Goal: Task Accomplishment & Management: Manage account settings

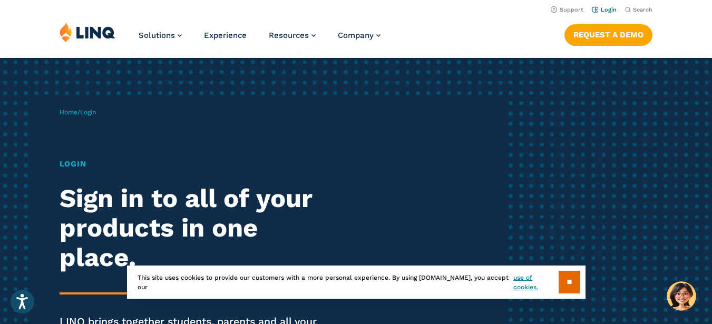
click at [607, 12] on link "Login" at bounding box center [604, 9] width 25 height 7
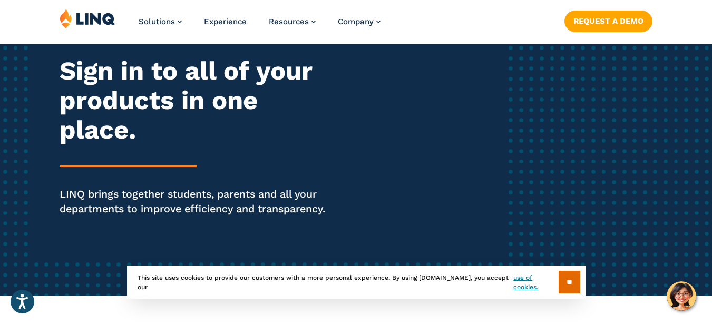
scroll to position [128, 0]
click at [568, 282] on input "**" at bounding box center [570, 282] width 22 height 23
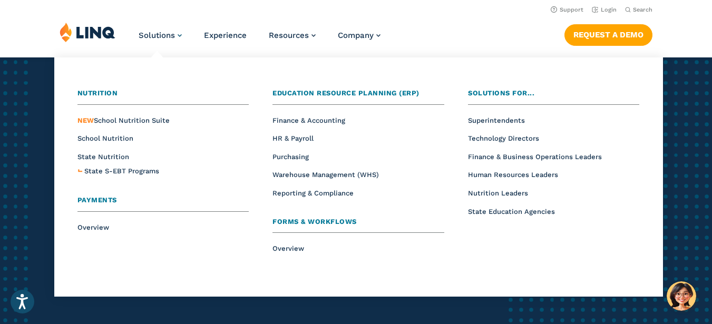
scroll to position [0, 0]
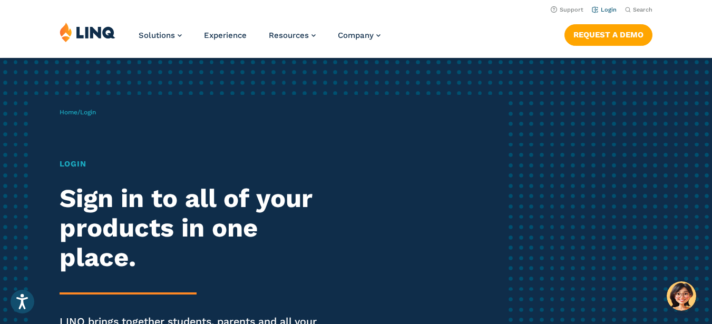
click at [611, 11] on link "Login" at bounding box center [604, 9] width 25 height 7
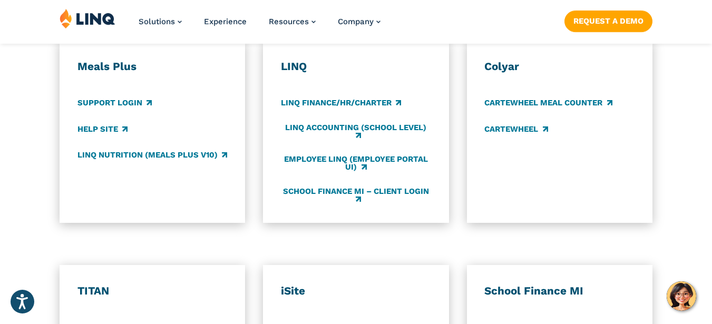
scroll to position [617, 0]
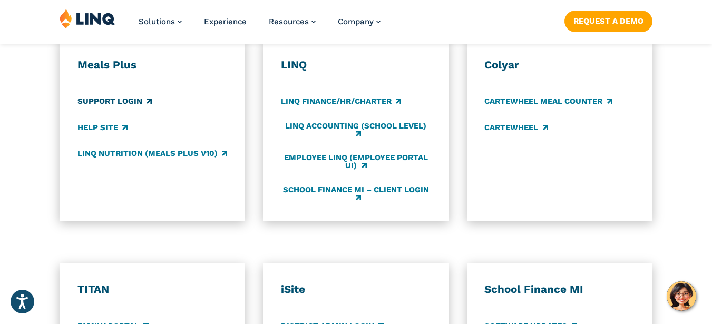
click at [127, 104] on link "Support Login" at bounding box center [115, 102] width 74 height 12
